Goal: Use online tool/utility: Utilize a website feature to perform a specific function

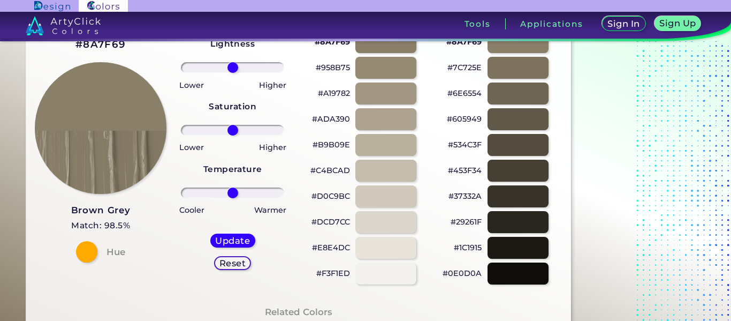
scroll to position [54, 0]
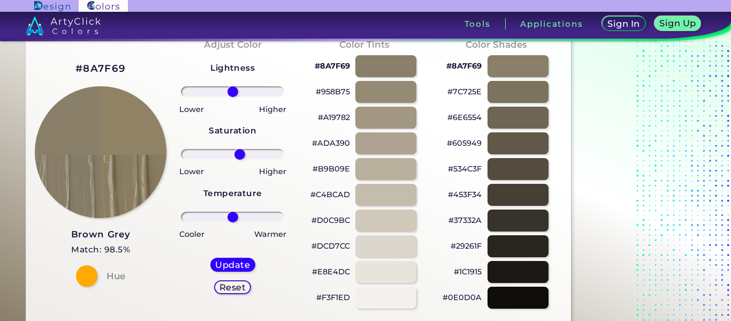
drag, startPoint x: 233, startPoint y: 153, endPoint x: 240, endPoint y: 159, distance: 8.7
type input "15"
click at [240, 159] on input "range" at bounding box center [232, 154] width 103 height 11
drag, startPoint x: 485, startPoint y: 164, endPoint x: 431, endPoint y: 169, distance: 54.2
click at [431, 169] on div "Color Shades #8A7F69 #7C725E #6E6554 #605949 #534C3F #453F34 #37332A #29261F #1…" at bounding box center [496, 173] width 132 height 291
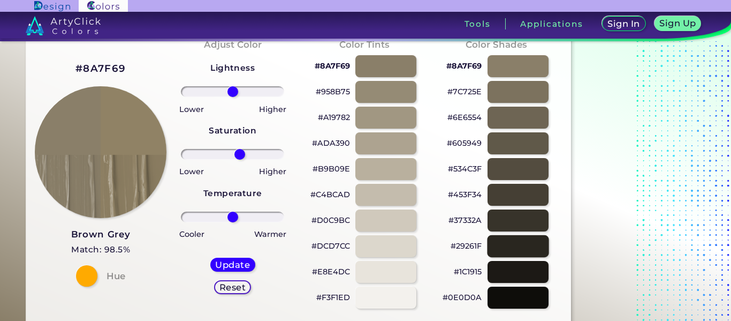
drag, startPoint x: 511, startPoint y: 246, endPoint x: 493, endPoint y: 241, distance: 18.7
click at [511, 245] on div at bounding box center [518, 246] width 62 height 22
type input "#29261f"
type input "0"
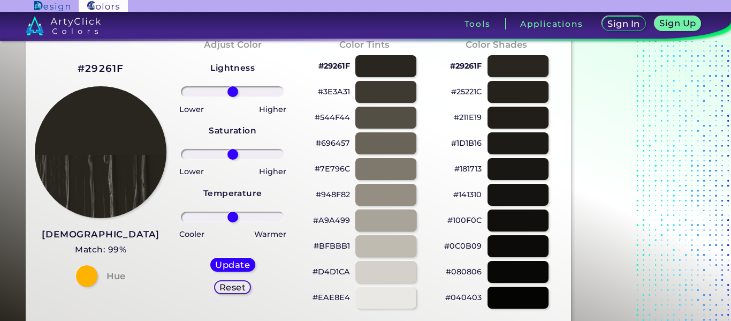
click at [376, 219] on div at bounding box center [386, 220] width 62 height 22
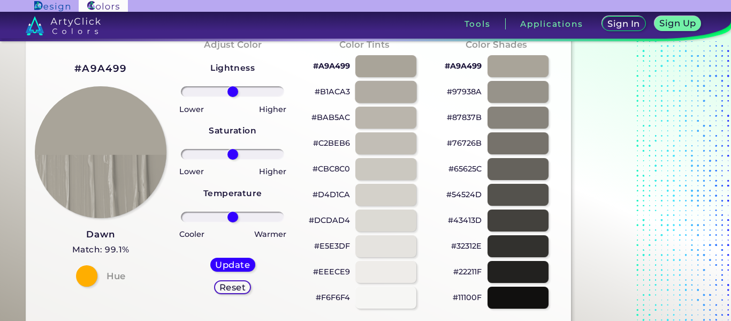
click at [388, 84] on div at bounding box center [386, 92] width 62 height 22
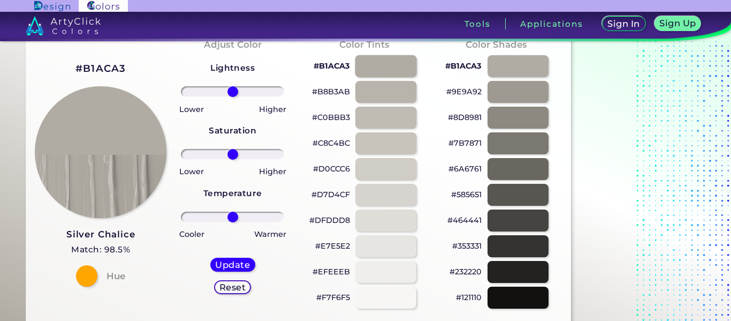
click at [384, 68] on div at bounding box center [386, 66] width 62 height 22
type input "#b1aca3"
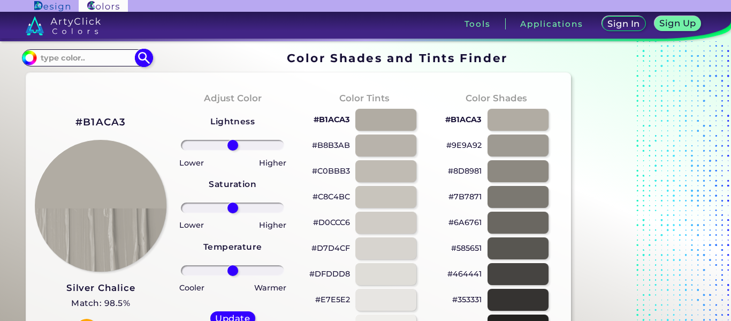
click at [118, 58] on input at bounding box center [87, 57] width 100 height 14
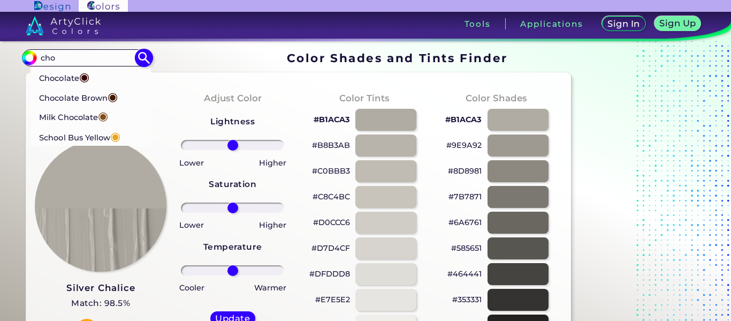
type input "cho"
click at [83, 78] on span "◉" at bounding box center [84, 77] width 10 height 14
type input "#370202"
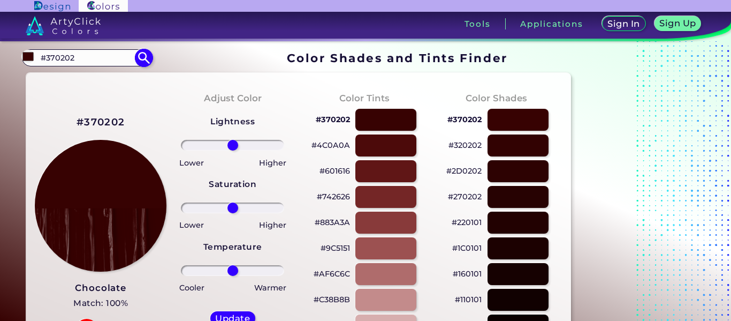
click at [73, 56] on input "#370202" at bounding box center [87, 57] width 100 height 14
type input "#"
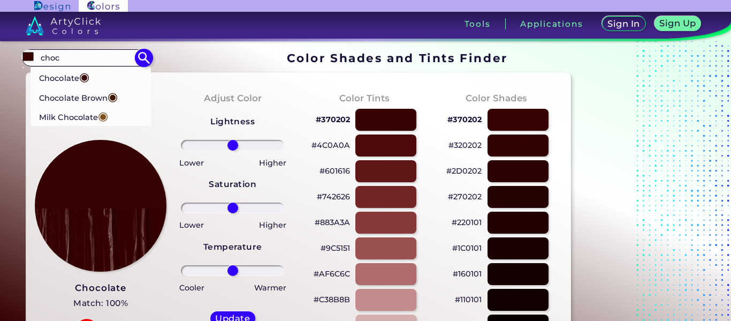
type input "choc"
click at [82, 102] on p "Chocolate Brown ◉" at bounding box center [78, 97] width 79 height 20
type input "#411900"
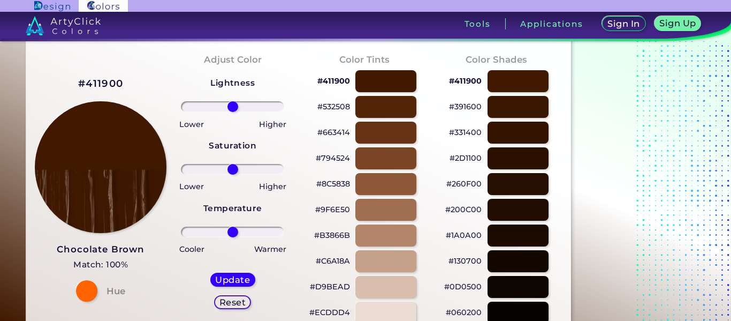
scroll to position [54, 0]
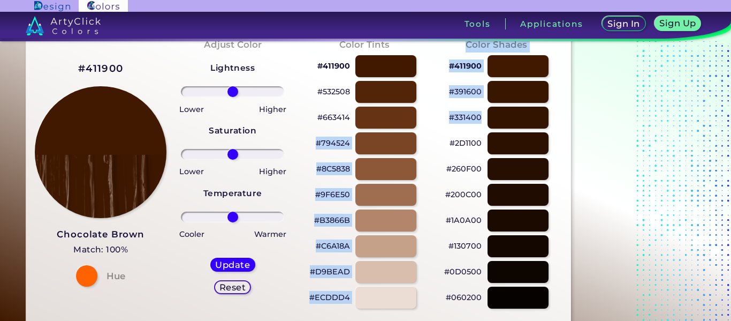
drag, startPoint x: 471, startPoint y: 118, endPoint x: 421, endPoint y: 122, distance: 49.9
click at [473, 114] on p "#331400" at bounding box center [465, 117] width 33 height 13
copy div "#794524 #8C5838 #9F6E50 #B3866B #C6A18A #D9BEAD #ECDDD4 Color Shades #411900 #3…"
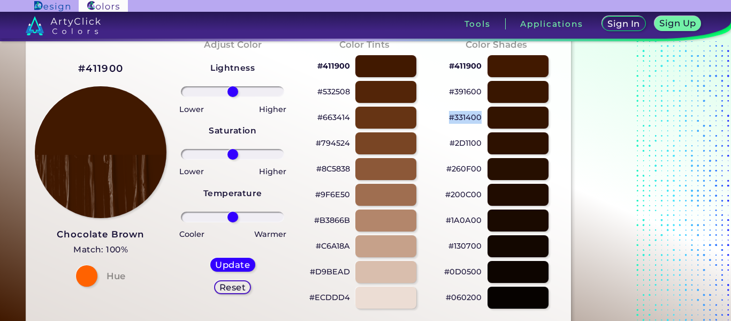
click at [450, 120] on div "#331400" at bounding box center [496, 118] width 115 height 26
copy p "#331400"
drag, startPoint x: 482, startPoint y: 168, endPoint x: 441, endPoint y: 172, distance: 41.4
click at [441, 172] on div "#260F00" at bounding box center [496, 169] width 115 height 26
drag, startPoint x: 351, startPoint y: 141, endPoint x: 317, endPoint y: 146, distance: 34.0
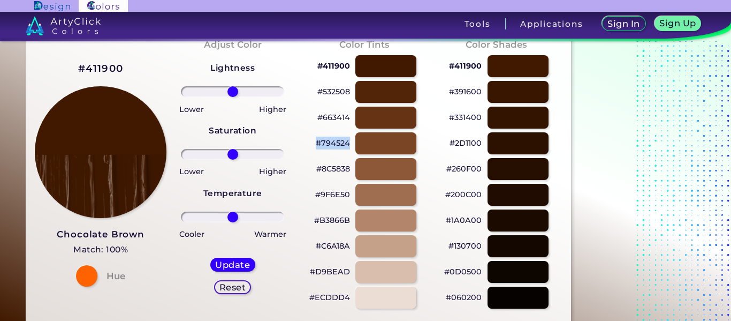
click at [317, 146] on div "#794524" at bounding box center [364, 144] width 115 height 26
copy p "#794524"
drag, startPoint x: 480, startPoint y: 117, endPoint x: 442, endPoint y: 119, distance: 38.0
click at [442, 119] on div "#331400" at bounding box center [496, 118] width 115 height 26
copy p "#331400"
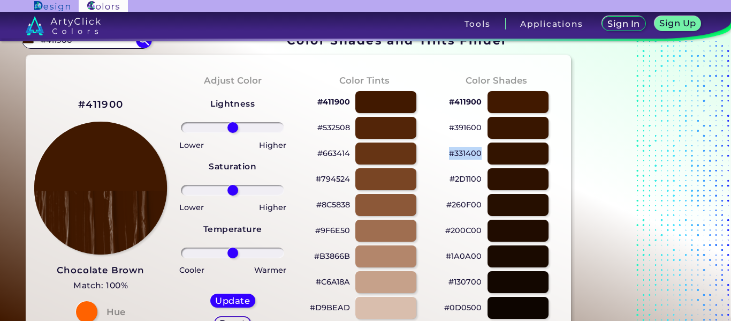
scroll to position [0, 0]
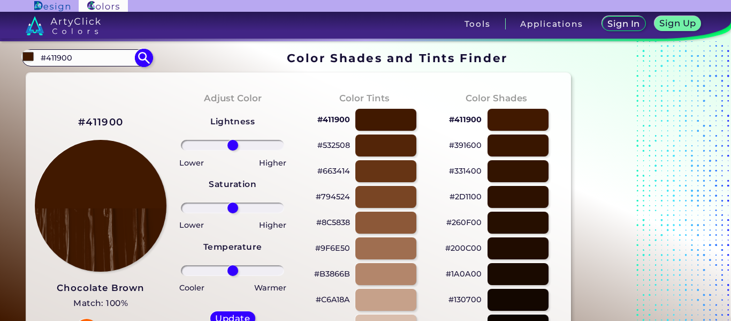
click at [82, 55] on input "#411900" at bounding box center [87, 57] width 100 height 14
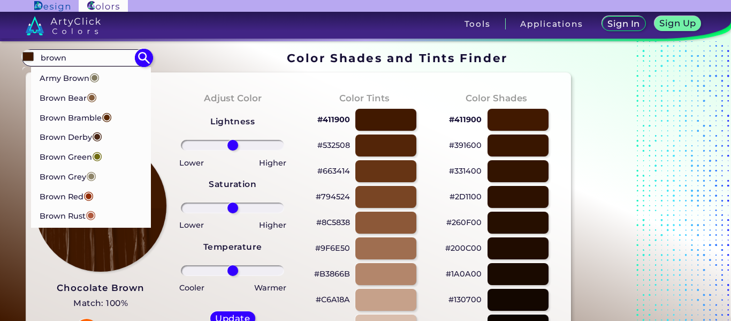
type input "brown"
click at [140, 54] on img at bounding box center [143, 58] width 19 height 19
click at [142, 56] on img at bounding box center [143, 58] width 19 height 19
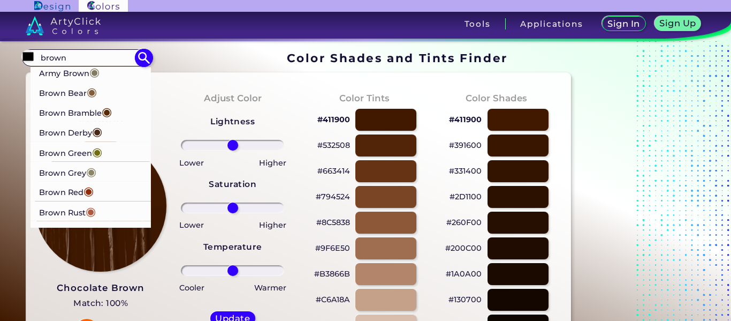
click at [106, 128] on li "Brown Derby ◉" at bounding box center [91, 132] width 121 height 20
type input "#492615"
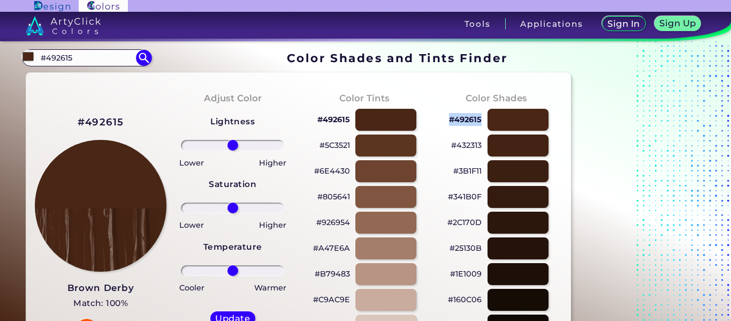
drag, startPoint x: 483, startPoint y: 117, endPoint x: 448, endPoint y: 124, distance: 36.6
click at [448, 124] on div "#492615" at bounding box center [496, 120] width 115 height 26
copy p "#492615"
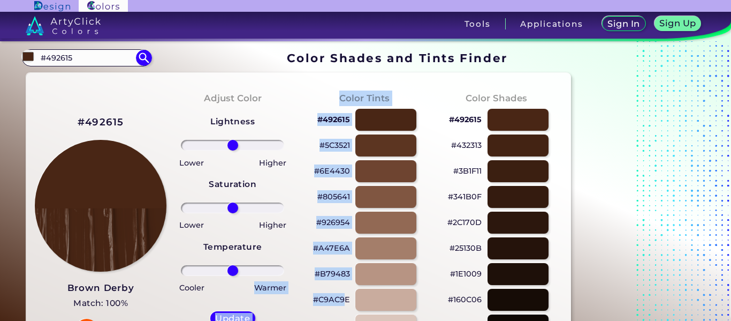
drag, startPoint x: 347, startPoint y: 298, endPoint x: 294, endPoint y: 306, distance: 53.0
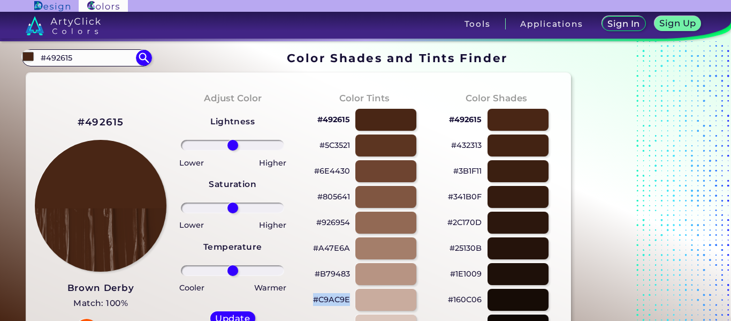
drag, startPoint x: 354, startPoint y: 299, endPoint x: 314, endPoint y: 299, distance: 40.7
click at [314, 299] on div "#C9AC9E" at bounding box center [364, 300] width 115 height 26
copy div "#C9AC9E"
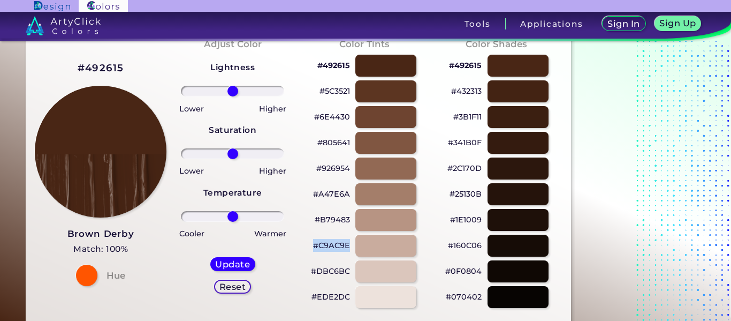
scroll to position [54, 0]
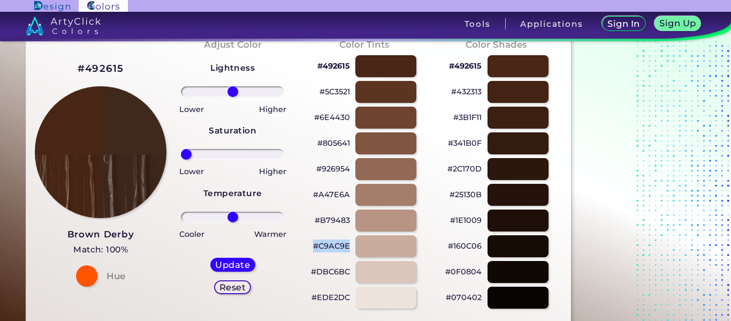
drag, startPoint x: 229, startPoint y: 151, endPoint x: 183, endPoint y: 150, distance: 46.0
click at [183, 150] on input "range" at bounding box center [232, 154] width 103 height 11
drag, startPoint x: 183, startPoint y: 150, endPoint x: 232, endPoint y: 159, distance: 50.0
type input "-1"
click at [232, 159] on input "range" at bounding box center [232, 154] width 103 height 11
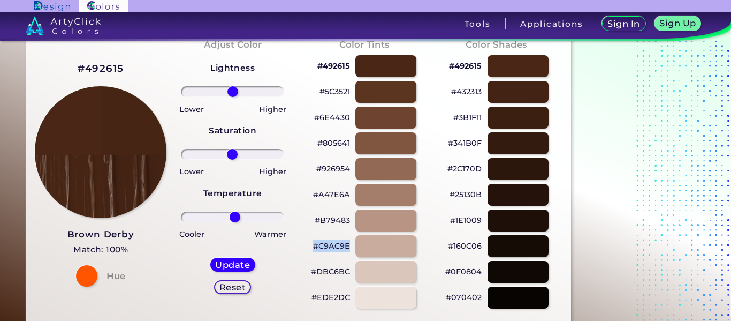
drag, startPoint x: 232, startPoint y: 220, endPoint x: 235, endPoint y: 231, distance: 11.6
type input "5"
click at [235, 222] on input "range" at bounding box center [232, 216] width 103 height 11
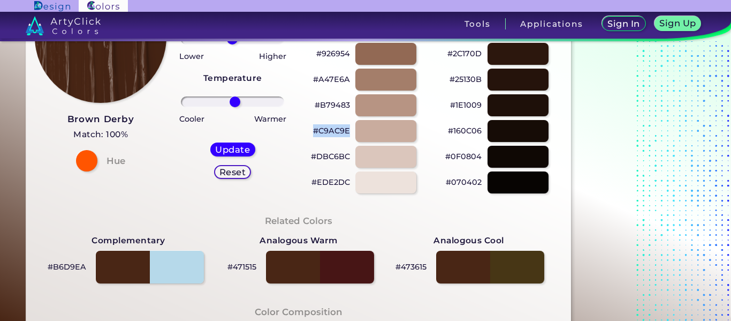
scroll to position [107, 0]
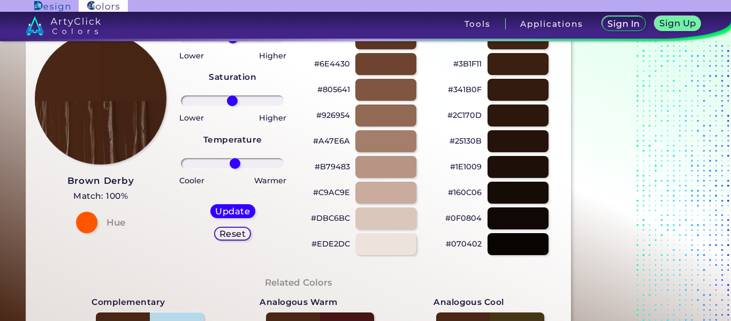
click at [333, 218] on p "#DBC6BC" at bounding box center [330, 217] width 39 height 13
click at [333, 218] on p "#DBC6BC copied" at bounding box center [330, 217] width 39 height 13
copy p "DBC6BC copied"
